Goal: Task Accomplishment & Management: Use online tool/utility

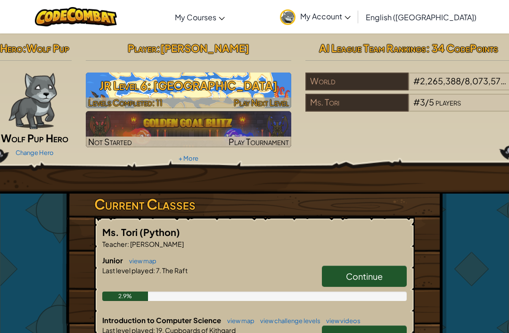
click at [112, 87] on h3 "JR Level 6: [GEOGRAPHIC_DATA]" at bounding box center [189, 85] width 206 height 21
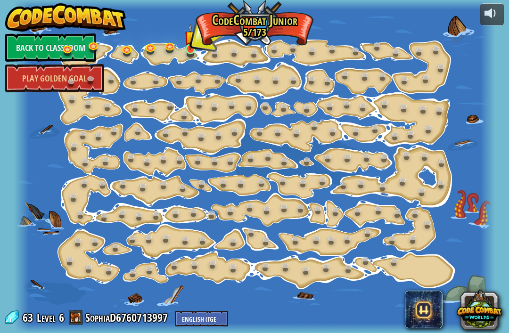
click at [189, 58] on div at bounding box center [254, 166] width 480 height 333
click at [195, 41] on img at bounding box center [190, 37] width 11 height 26
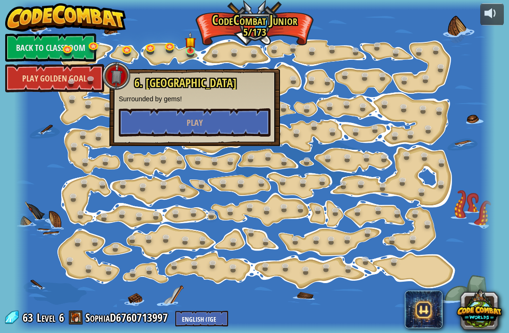
click at [39, 80] on link "Play Golden Goal" at bounding box center [54, 78] width 99 height 28
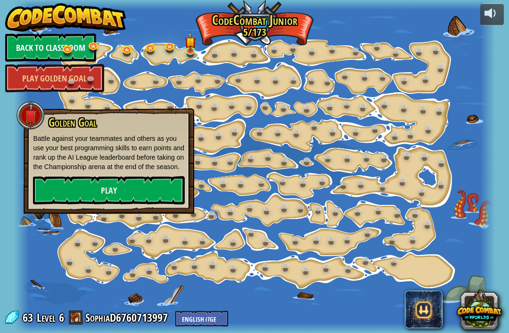
click at [51, 33] on link "Back to Classroom" at bounding box center [50, 47] width 91 height 28
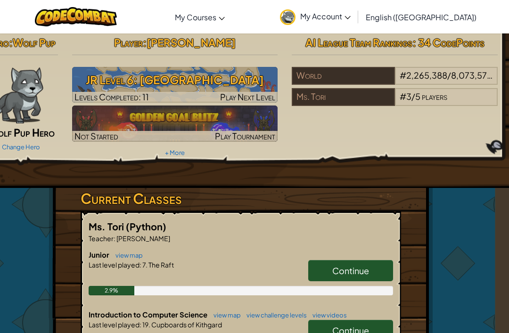
scroll to position [8, 14]
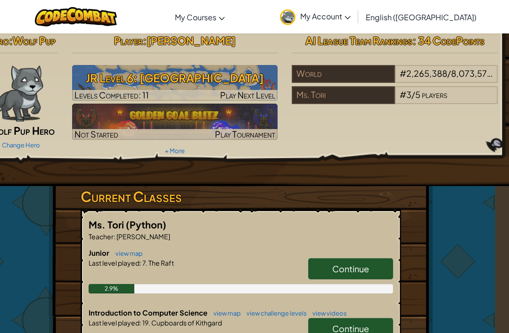
click at [334, 269] on span "Continue" at bounding box center [350, 268] width 37 height 11
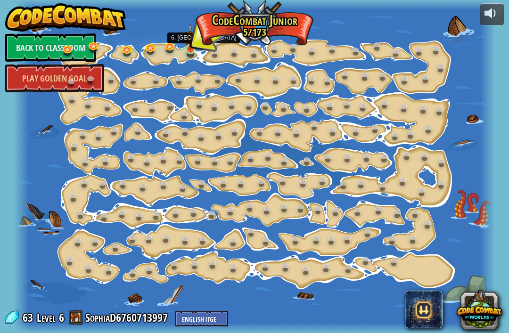
click at [191, 47] on img at bounding box center [190, 37] width 11 height 26
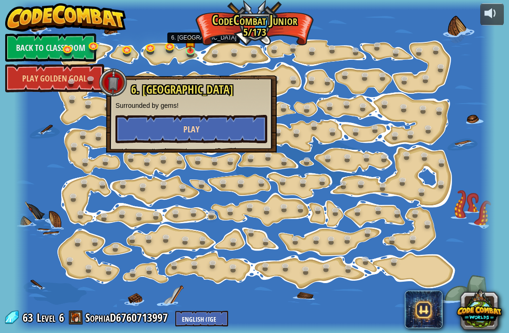
click at [138, 131] on button "Play" at bounding box center [191, 129] width 152 height 28
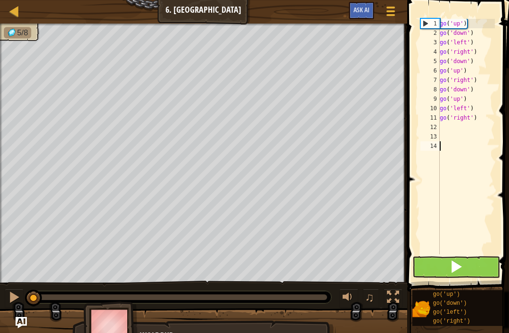
click at [489, 268] on button at bounding box center [456, 267] width 88 height 22
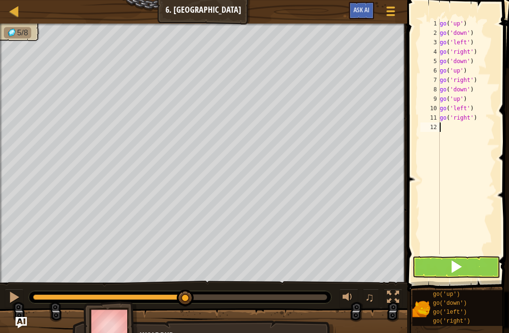
click at [484, 269] on button at bounding box center [456, 267] width 88 height 22
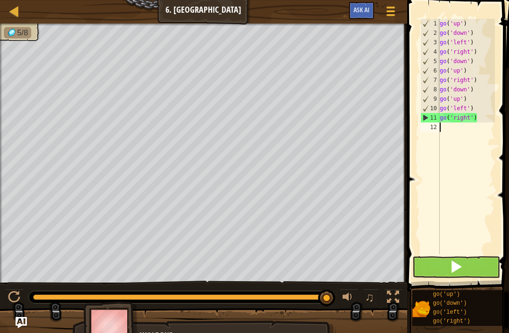
scroll to position [5, 0]
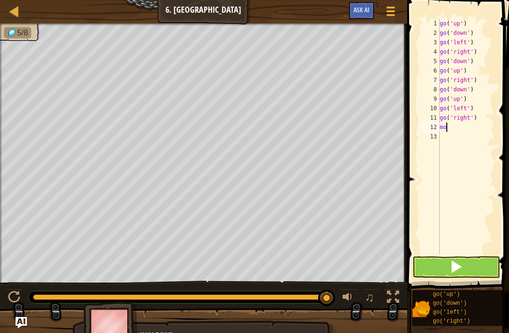
type textarea "m"
type textarea "g"
click at [484, 269] on button at bounding box center [456, 267] width 88 height 22
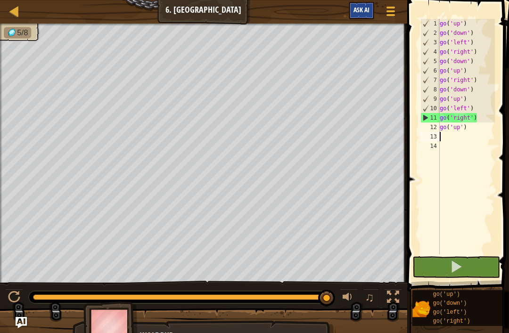
click at [363, 15] on button "Ask AI" at bounding box center [361, 10] width 25 height 17
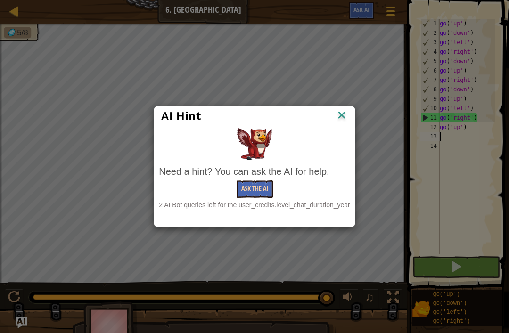
click at [256, 190] on button "Ask the AI" at bounding box center [254, 188] width 36 height 17
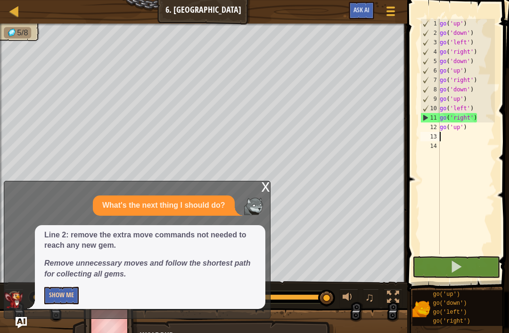
click at [59, 288] on button "Show Me" at bounding box center [61, 295] width 34 height 17
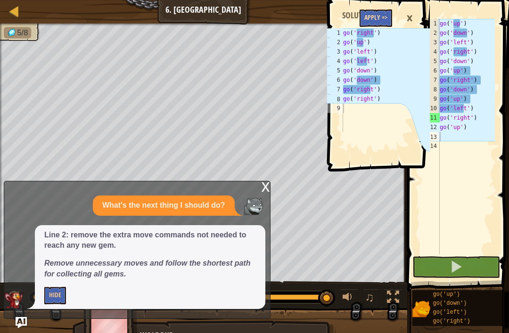
click at [384, 16] on button "Apply =>" at bounding box center [375, 17] width 33 height 17
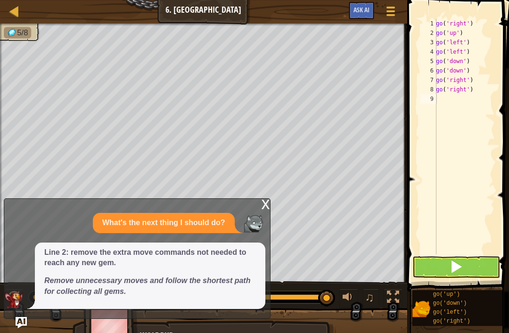
click at [467, 270] on button at bounding box center [456, 267] width 88 height 22
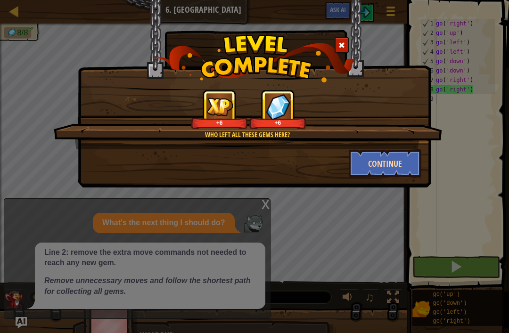
click at [388, 152] on button "Continue" at bounding box center [385, 163] width 73 height 28
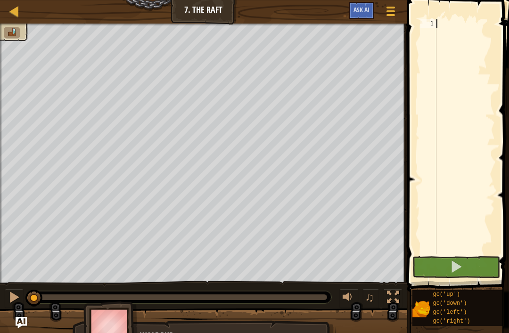
type textarea "m"
type textarea "g"
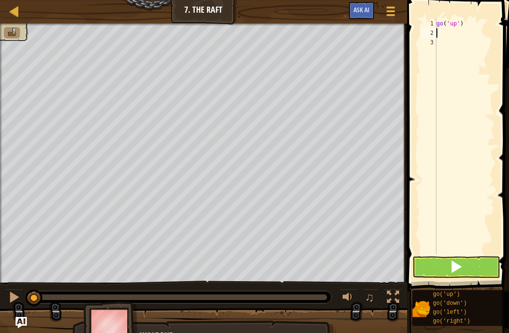
click at [473, 266] on button at bounding box center [456, 267] width 88 height 22
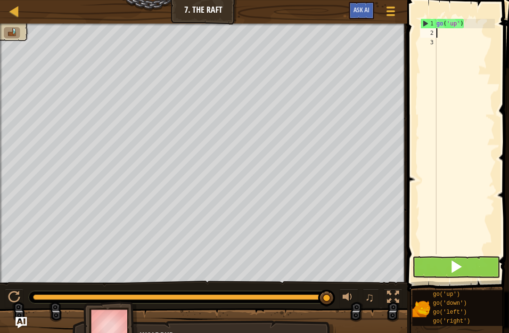
type textarea "m"
type textarea "h"
click at [475, 277] on button at bounding box center [456, 267] width 88 height 22
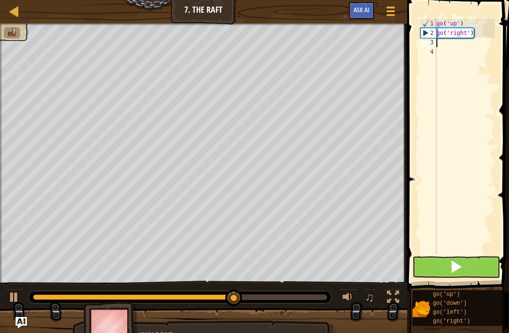
type textarea "m"
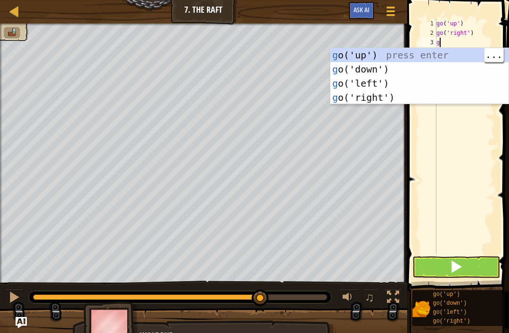
click at [472, 271] on button at bounding box center [456, 267] width 88 height 22
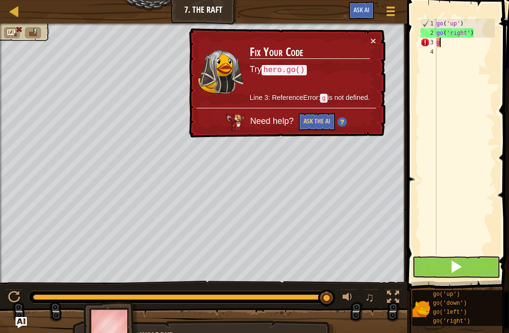
type textarea "go"
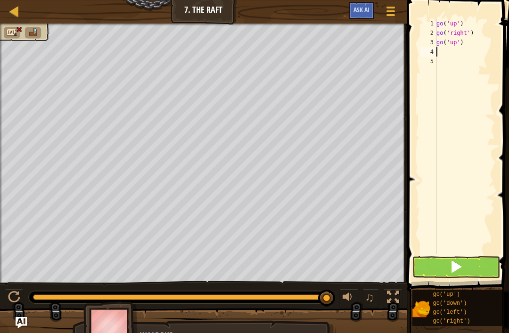
click at [478, 277] on button at bounding box center [456, 267] width 88 height 22
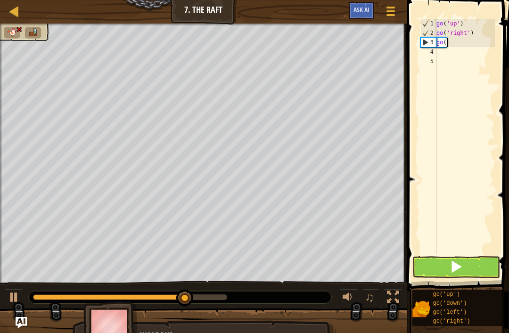
type textarea "g"
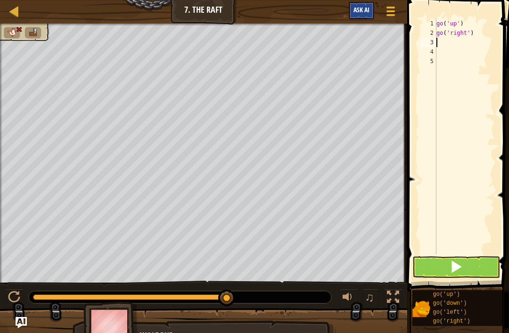
click at [349, 3] on button "Ask AI" at bounding box center [361, 10] width 25 height 17
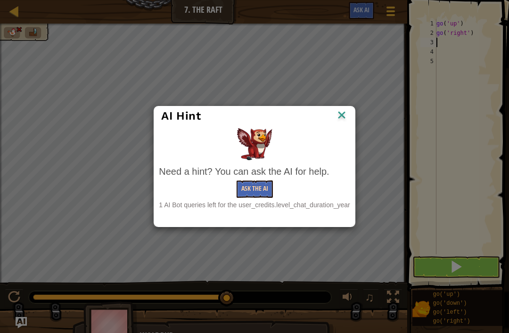
click at [260, 187] on button "Ask the AI" at bounding box center [254, 188] width 36 height 17
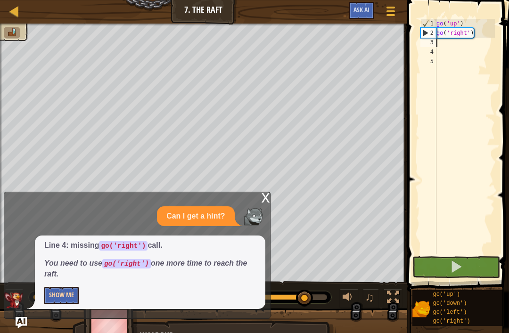
click at [74, 296] on button "Show Me" at bounding box center [61, 295] width 34 height 17
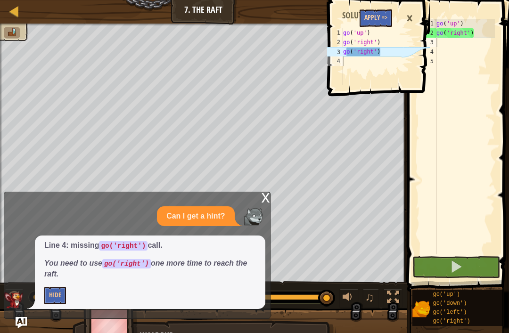
click at [375, 11] on button "Apply =>" at bounding box center [375, 17] width 33 height 17
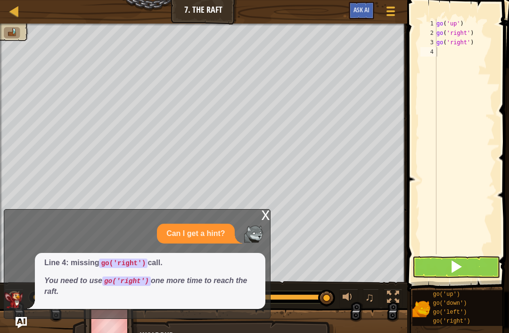
click at [427, 258] on button at bounding box center [456, 267] width 88 height 22
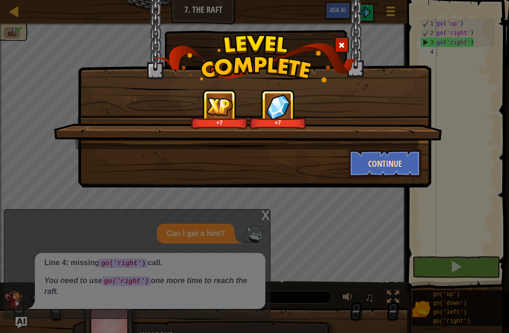
click at [366, 170] on button "Continue" at bounding box center [385, 163] width 73 height 28
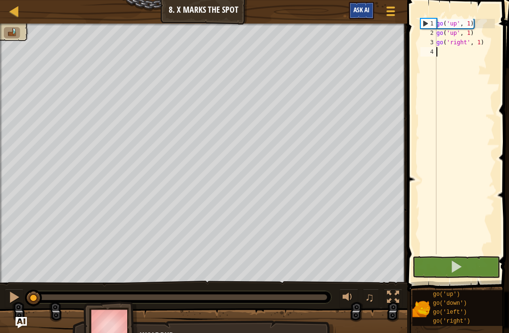
click at [360, 12] on span "Ask AI" at bounding box center [361, 9] width 16 height 9
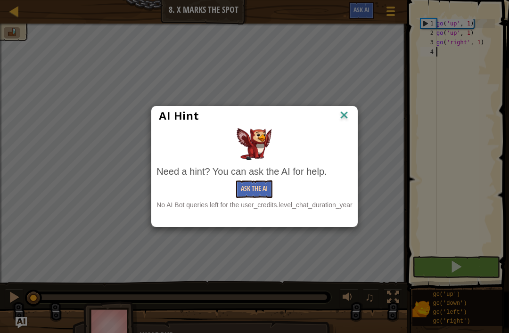
click at [259, 191] on button "Ask the AI" at bounding box center [254, 188] width 36 height 17
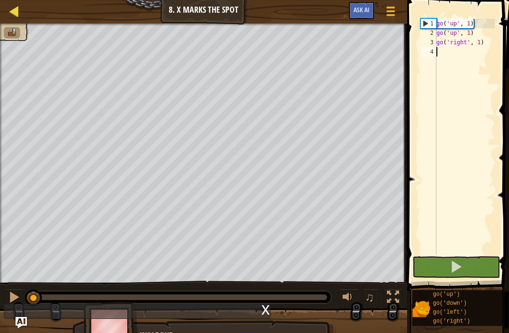
click at [16, 14] on div at bounding box center [14, 11] width 12 height 12
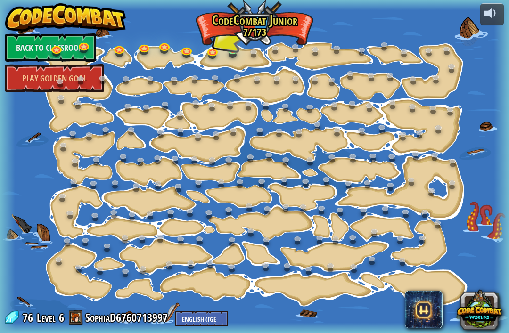
click at [243, 51] on link at bounding box center [233, 50] width 19 height 19
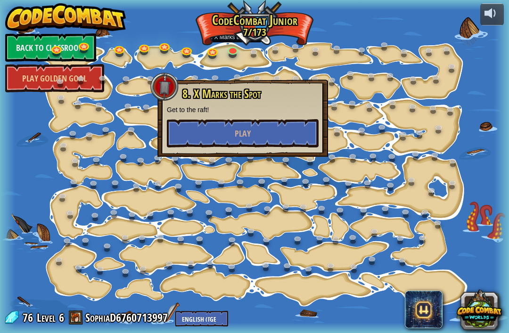
click at [230, 61] on div at bounding box center [254, 166] width 509 height 333
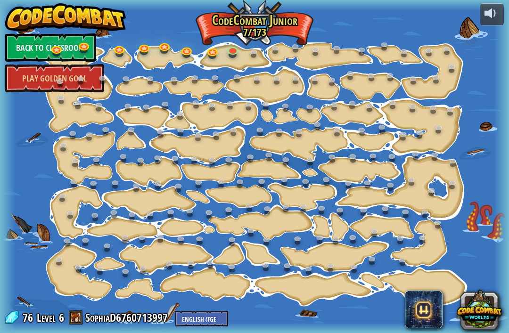
click at [104, 48] on div at bounding box center [254, 166] width 509 height 333
click at [95, 53] on link "Back to Classroom" at bounding box center [50, 47] width 91 height 28
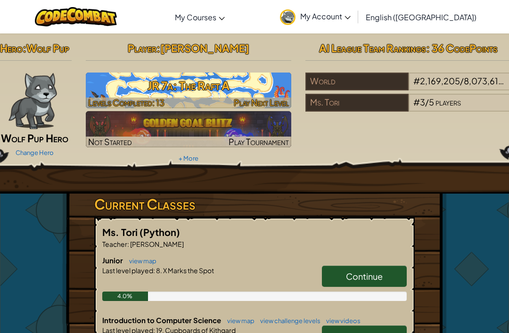
click at [199, 82] on h3 "JR 7a: The Raft A" at bounding box center [189, 85] width 206 height 21
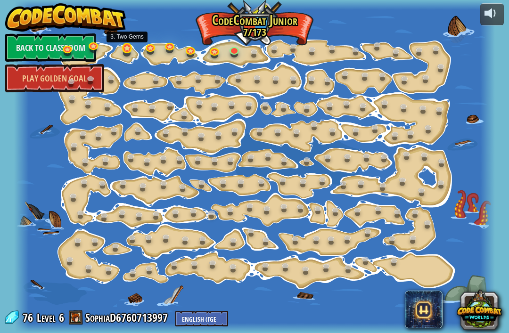
click at [127, 50] on link at bounding box center [128, 49] width 19 height 19
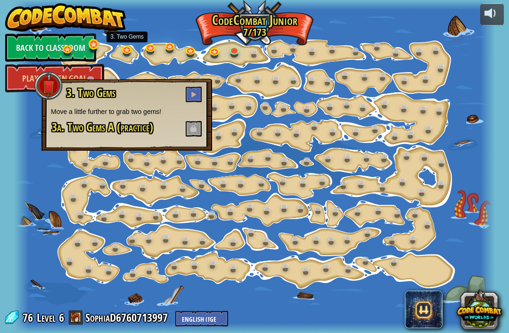
click at [93, 47] on link at bounding box center [94, 45] width 19 height 19
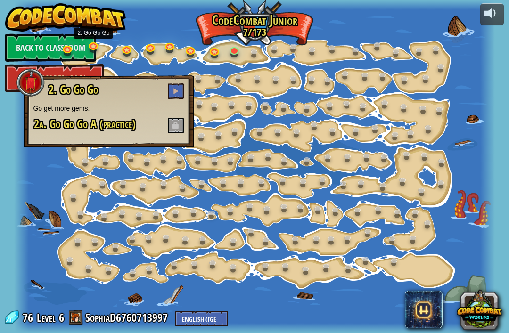
click at [123, 94] on h3 "2. Go Go Go" at bounding box center [116, 91] width 137 height 16
click at [179, 94] on span at bounding box center [175, 91] width 7 height 7
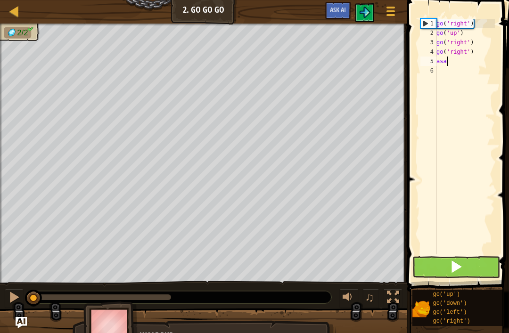
scroll to position [5, 0]
type textarea "asa;,,,,,,,,,,,,,,,,,,"
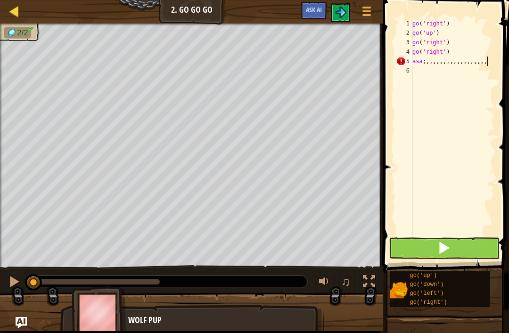
click at [17, 8] on div at bounding box center [14, 11] width 12 height 12
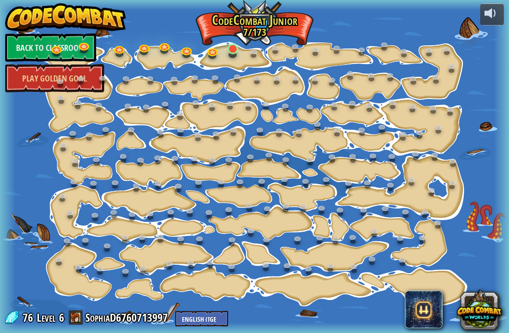
click at [238, 49] on link at bounding box center [233, 50] width 19 height 19
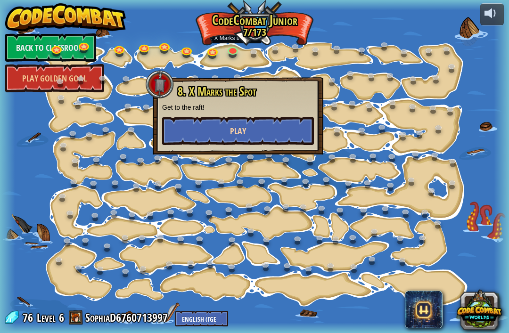
click at [253, 131] on button "Play" at bounding box center [238, 131] width 152 height 28
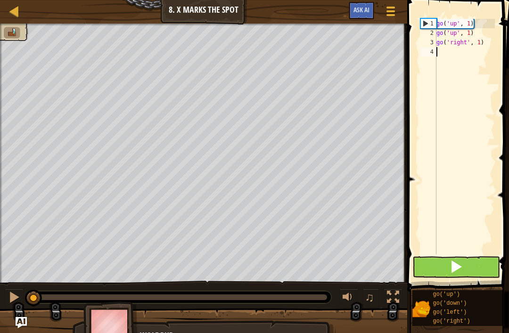
click at [473, 269] on button at bounding box center [456, 267] width 88 height 22
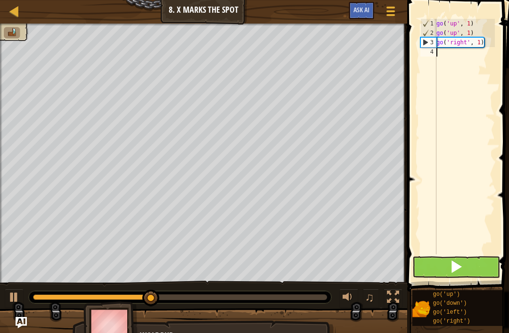
type textarea "M"
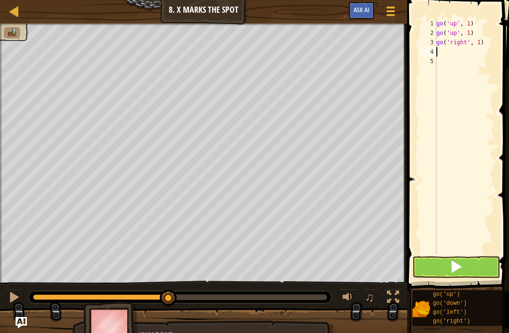
type textarea "G"
click at [487, 266] on button at bounding box center [456, 267] width 88 height 22
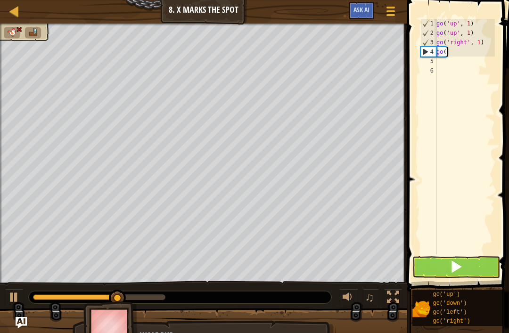
type textarea "g"
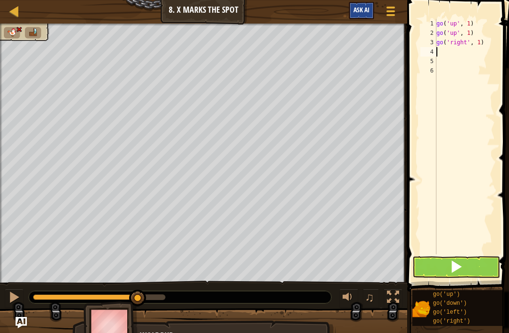
click at [372, 12] on button "Ask AI" at bounding box center [361, 10] width 25 height 17
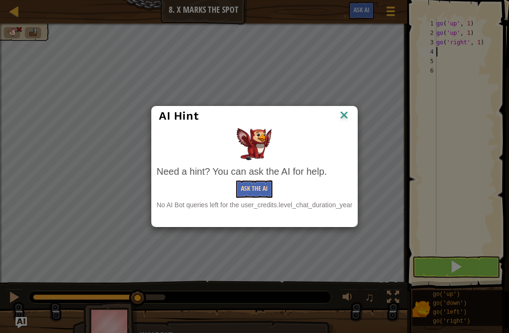
click at [262, 183] on button "Ask the AI" at bounding box center [254, 188] width 36 height 17
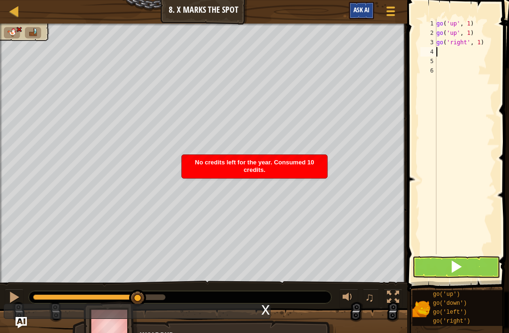
click at [361, 12] on span "Ask AI" at bounding box center [361, 9] width 16 height 9
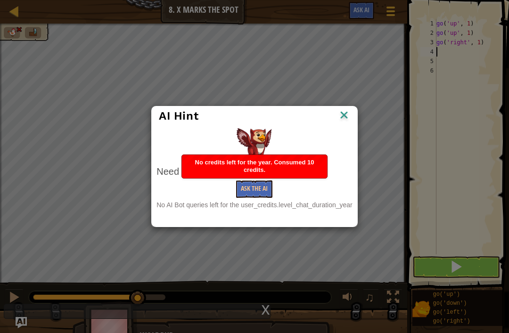
click at [250, 203] on div "No AI Bot queries left for the user_credits.level_chat_duration_year" at bounding box center [254, 204] width 196 height 9
click at [255, 197] on button "Ask the AI" at bounding box center [254, 188] width 36 height 17
